Goal: Register for event/course

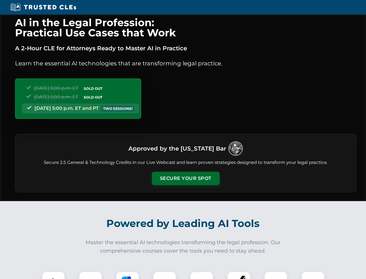
click at [186, 178] on button "Secure Your Spot" at bounding box center [186, 177] width 68 height 13
click at [53, 275] on img at bounding box center [53, 282] width 17 height 17
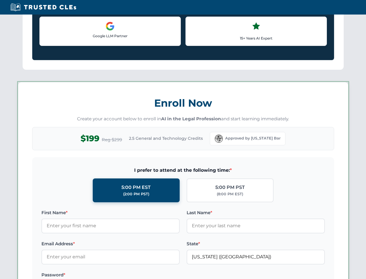
click at [128, 275] on label "Password *" at bounding box center [110, 274] width 138 height 7
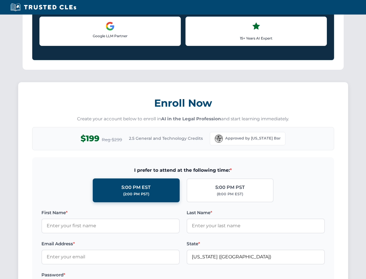
scroll to position [570, 0]
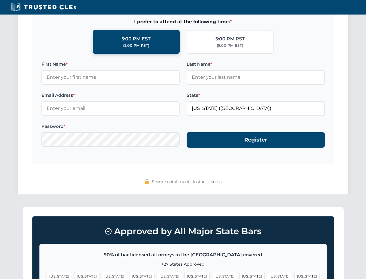
click at [267, 275] on span "[US_STATE]" at bounding box center [279, 276] width 25 height 8
